Goal: Obtain resource: Obtain resource

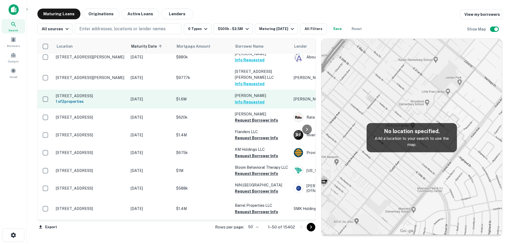
scroll to position [321, 0]
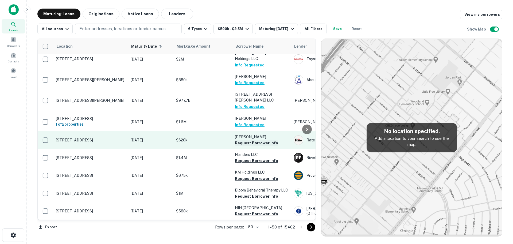
click at [256, 140] on button "Request Borrower Info" at bounding box center [256, 143] width 43 height 6
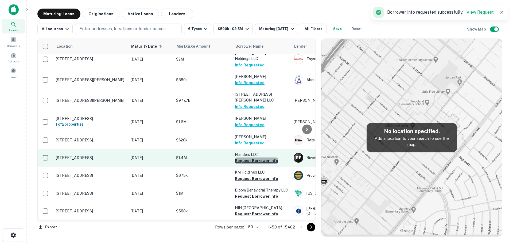
click at [264, 157] on button "Request Borrower Info" at bounding box center [256, 160] width 43 height 6
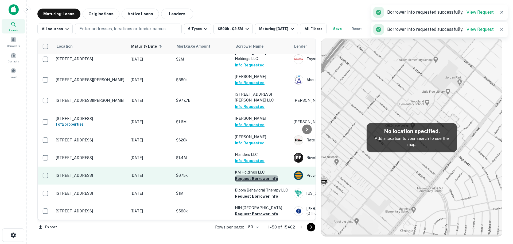
click at [260, 175] on button "Request Borrower Info" at bounding box center [256, 178] width 43 height 6
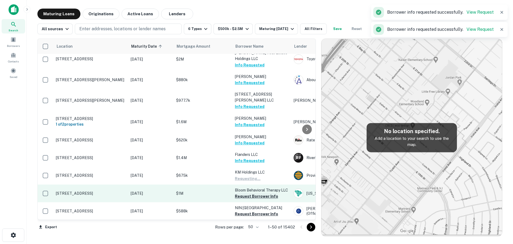
click at [259, 193] on button "Request Borrower Info" at bounding box center [256, 196] width 43 height 6
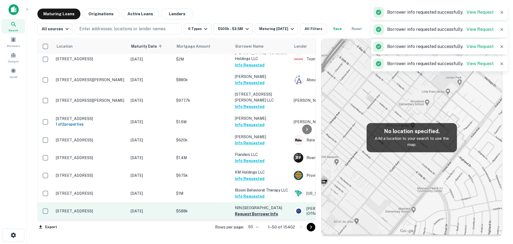
click at [255, 210] on button "Request Borrower Info" at bounding box center [256, 213] width 43 height 6
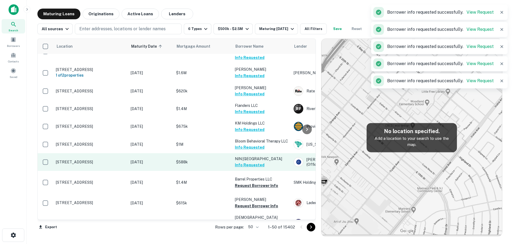
scroll to position [374, 0]
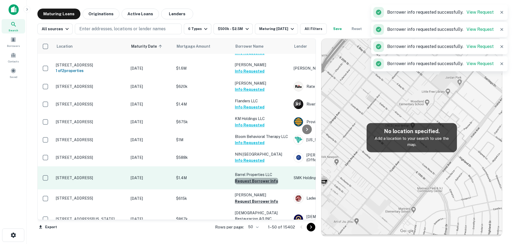
click at [258, 178] on button "Request Borrower Info" at bounding box center [256, 181] width 43 height 6
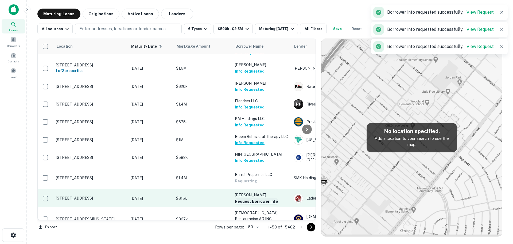
click at [255, 198] on button "Request Borrower Info" at bounding box center [256, 201] width 43 height 6
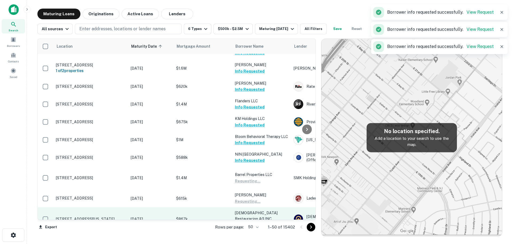
click at [259, 221] on button "Request Borrower Info" at bounding box center [256, 224] width 43 height 6
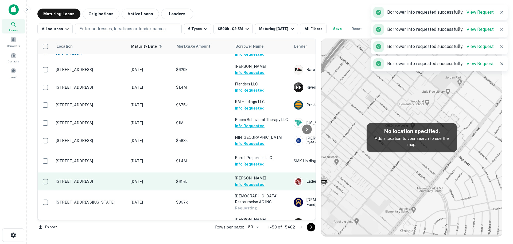
scroll to position [455, 0]
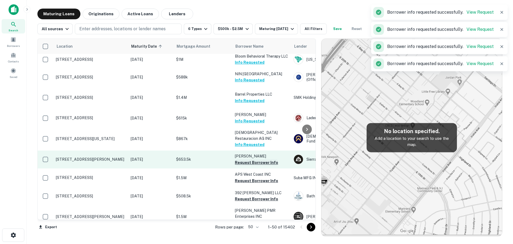
click at [267, 159] on button "Request Borrower Info" at bounding box center [256, 162] width 43 height 6
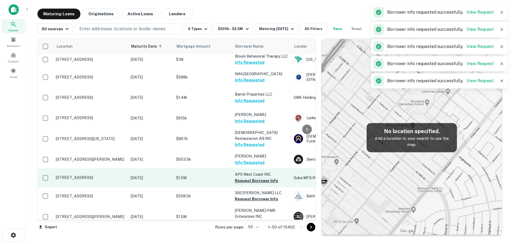
click at [267, 177] on button "Request Borrower Info" at bounding box center [256, 180] width 43 height 6
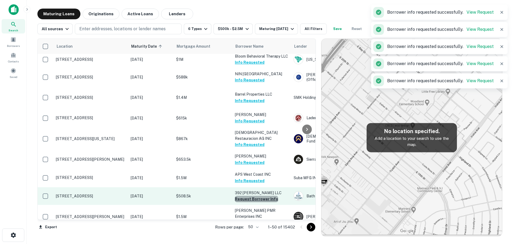
click at [261, 195] on button "Request Borrower Info" at bounding box center [256, 198] width 43 height 6
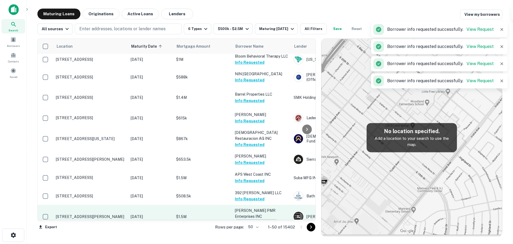
click at [259, 219] on button "Request Borrower Info" at bounding box center [256, 222] width 43 height 6
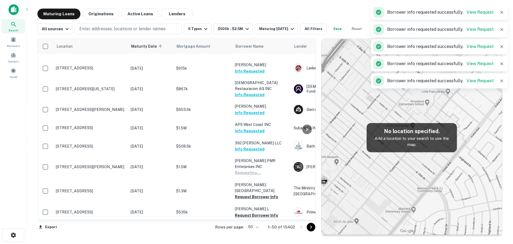
scroll to position [508, 0]
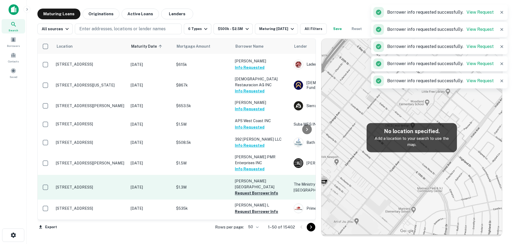
click at [267, 190] on button "Request Borrower Info" at bounding box center [256, 193] width 43 height 6
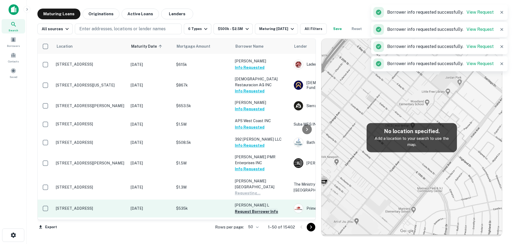
click at [263, 208] on button "Request Borrower Info" at bounding box center [256, 211] width 43 height 6
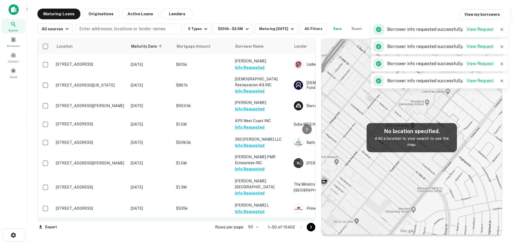
click at [260, 226] on button "Request Borrower Info" at bounding box center [256, 229] width 43 height 6
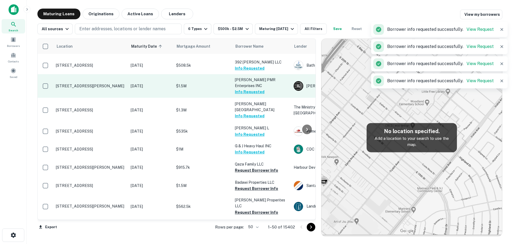
scroll to position [588, 0]
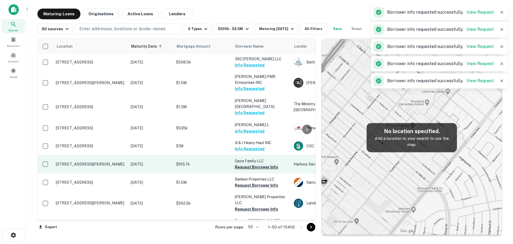
click at [244, 164] on button "Request Borrower Info" at bounding box center [256, 167] width 43 height 6
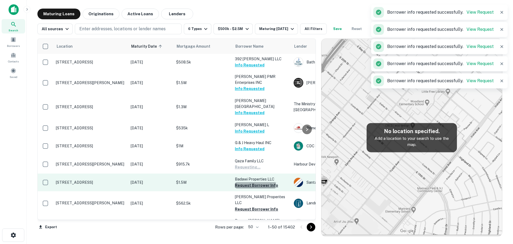
click at [248, 182] on button "Request Borrower Info" at bounding box center [256, 185] width 43 height 6
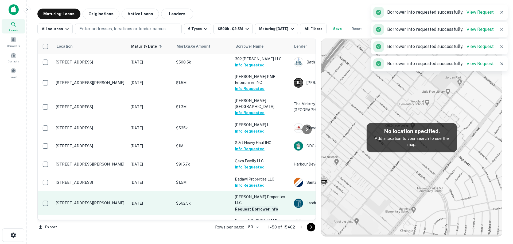
click at [249, 206] on button "Request Borrower Info" at bounding box center [256, 209] width 43 height 6
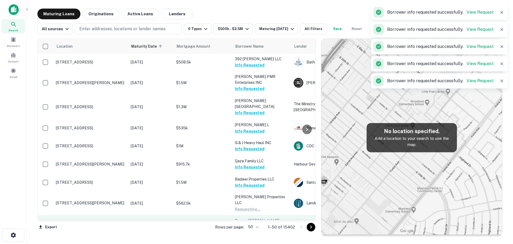
click at [251, 223] on button "Request Borrower Info" at bounding box center [256, 226] width 43 height 6
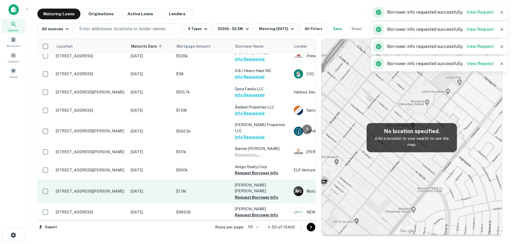
scroll to position [669, 0]
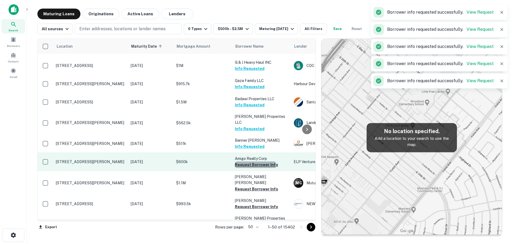
click at [255, 161] on button "Request Borrower Info" at bounding box center [256, 164] width 43 height 6
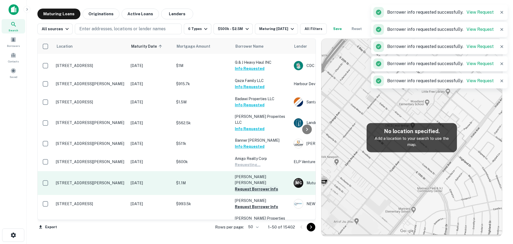
click at [255, 186] on button "Request Borrower Info" at bounding box center [256, 189] width 43 height 6
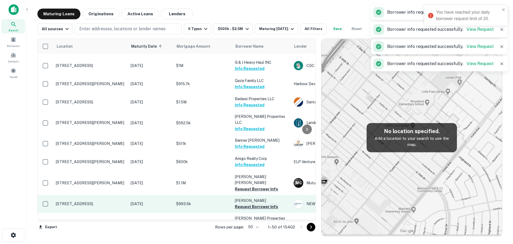
click at [254, 203] on button "Request Borrower Info" at bounding box center [256, 206] width 43 height 6
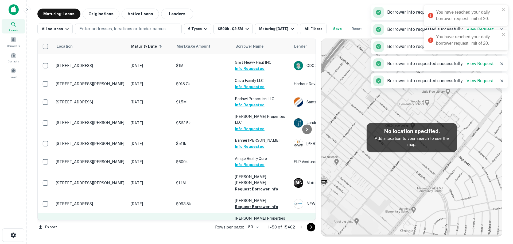
click at [256, 227] on button "Request Borrower Info" at bounding box center [256, 230] width 43 height 6
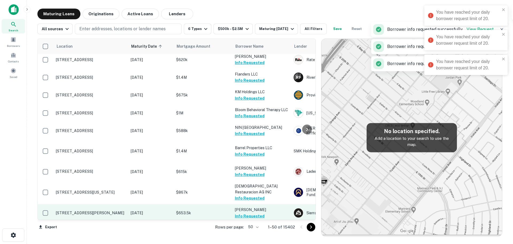
scroll to position [294, 0]
